Goal: Use online tool/utility: Utilize a website feature to perform a specific function

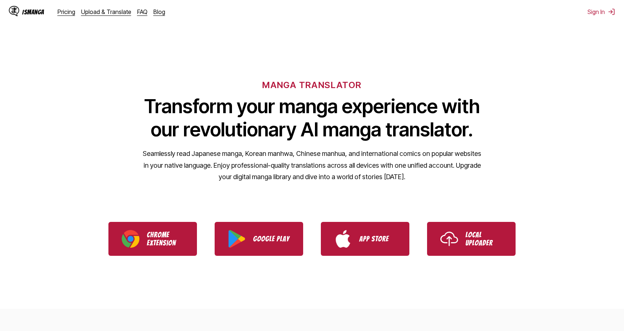
scroll to position [123, 0]
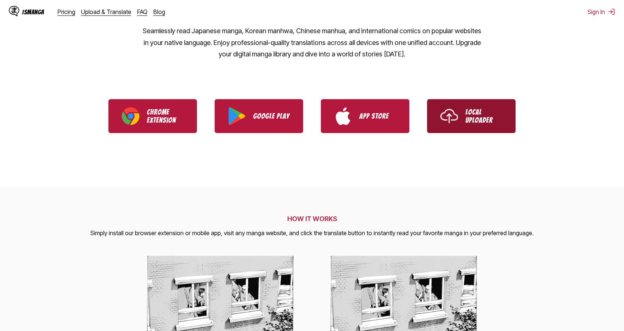
click at [466, 124] on link "Local Uploader" at bounding box center [471, 116] width 89 height 34
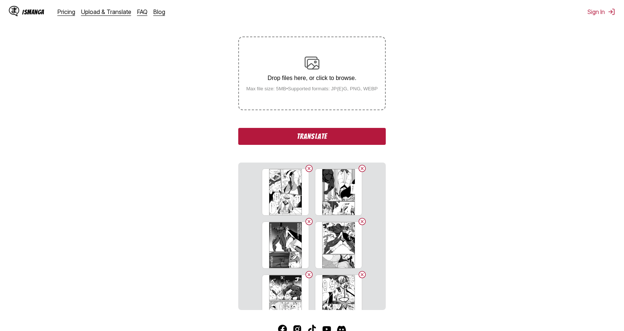
scroll to position [123, 0]
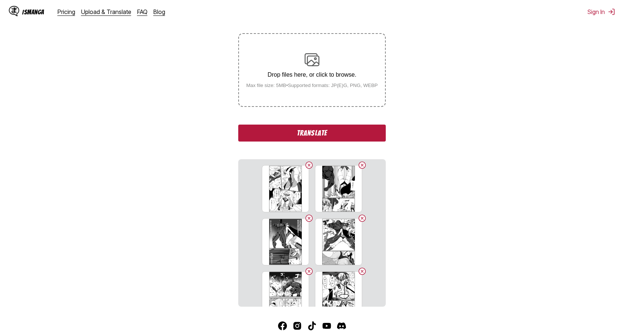
click at [357, 137] on button "Translate" at bounding box center [312, 133] width 148 height 17
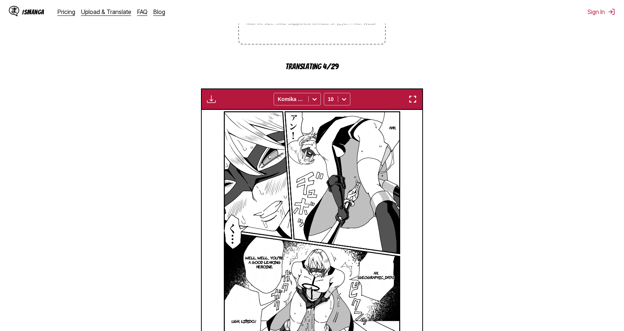
scroll to position [308, 0]
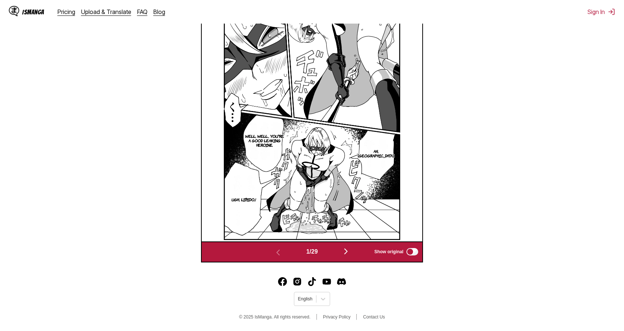
click at [343, 251] on img "button" at bounding box center [346, 251] width 9 height 9
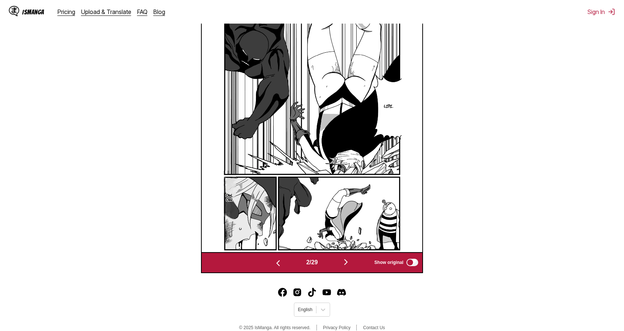
click at [352, 268] on button "button" at bounding box center [346, 262] width 44 height 11
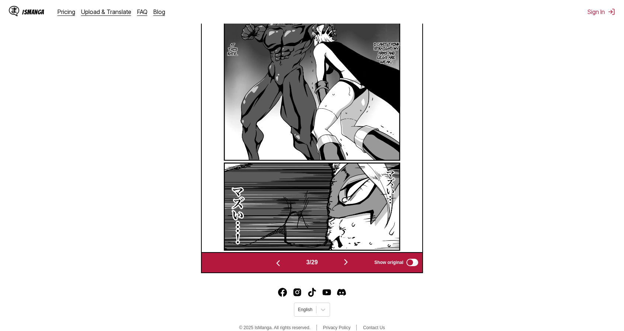
click at [352, 268] on button "button" at bounding box center [346, 262] width 44 height 11
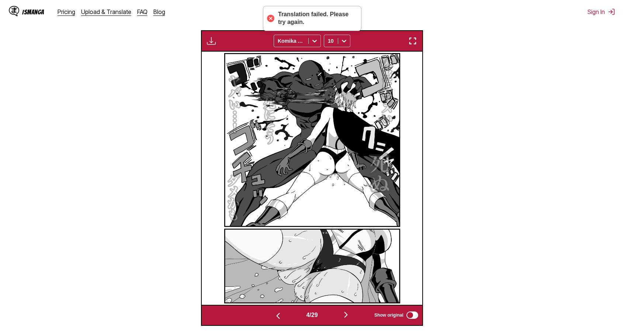
scroll to position [296, 0]
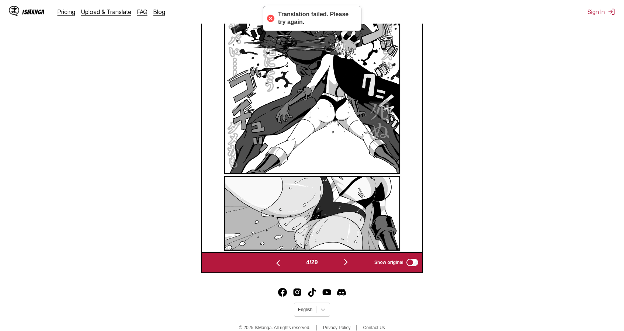
click at [352, 268] on button "button" at bounding box center [346, 262] width 44 height 11
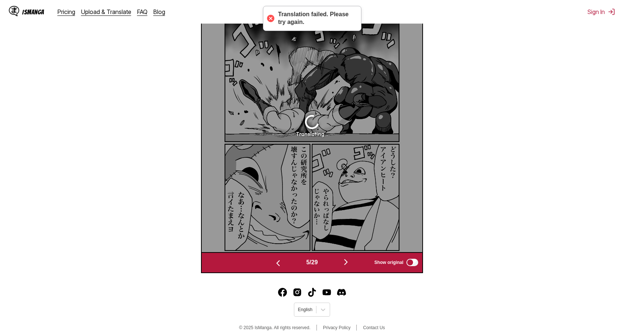
click at [352, 268] on button "button" at bounding box center [346, 262] width 44 height 11
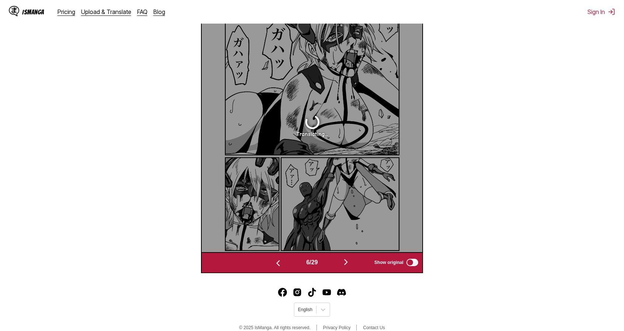
click at [352, 268] on button "button" at bounding box center [346, 262] width 44 height 11
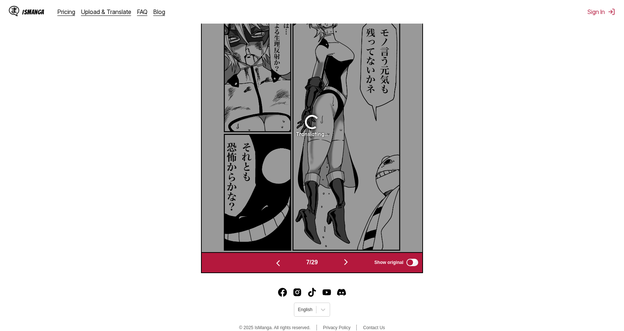
click at [352, 268] on button "button" at bounding box center [346, 262] width 44 height 11
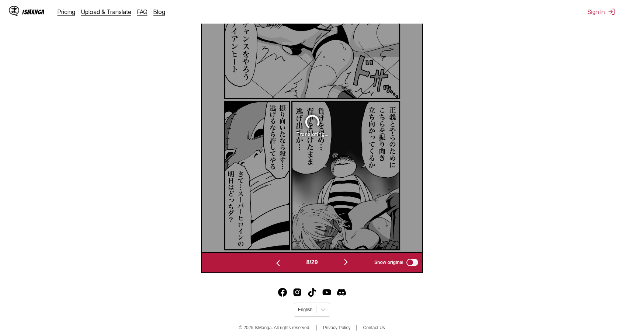
click at [352, 268] on button "button" at bounding box center [346, 262] width 44 height 11
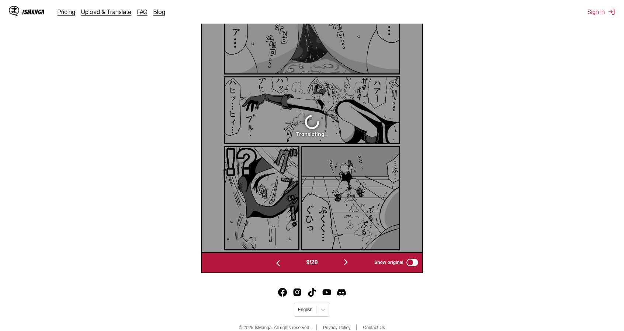
click at [352, 268] on button "button" at bounding box center [346, 262] width 44 height 11
